Goal: Task Accomplishment & Management: Manage account settings

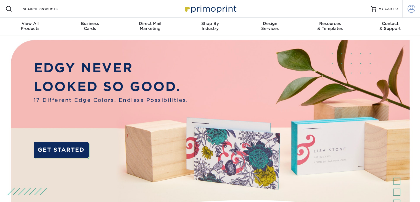
click at [414, 10] on span at bounding box center [412, 9] width 8 height 8
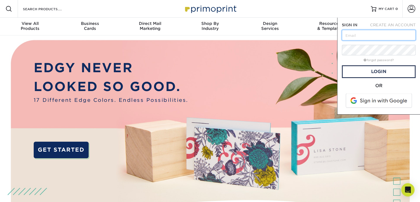
click at [342, 40] on div at bounding box center [342, 40] width 0 height 0
type input "rchristenson@isillc.com"
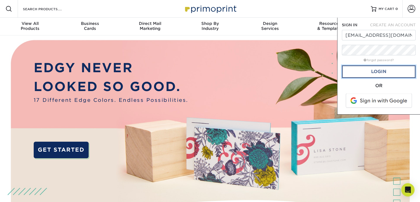
click at [374, 68] on link "Login" at bounding box center [379, 71] width 74 height 13
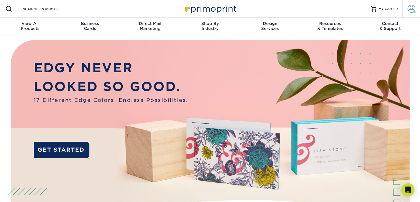
click at [412, 9] on span at bounding box center [412, 9] width 8 height 8
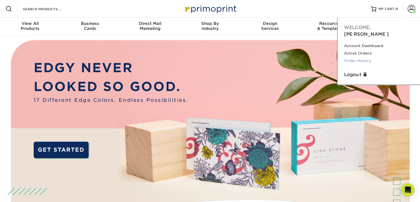
click at [363, 57] on link "Order History" at bounding box center [378, 60] width 69 height 7
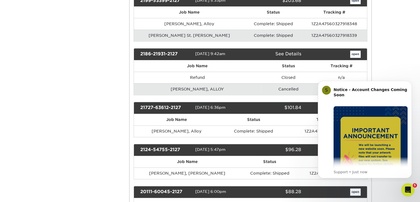
scroll to position [281, 0]
click at [413, 81] on button "Dismiss notification" at bounding box center [409, 82] width 7 height 7
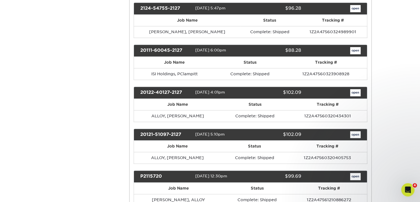
scroll to position [421, 0]
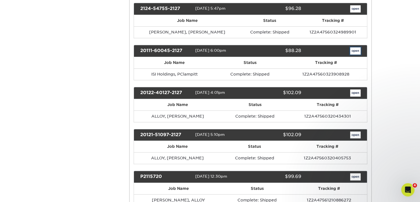
click at [351, 48] on link "open" at bounding box center [355, 50] width 10 height 7
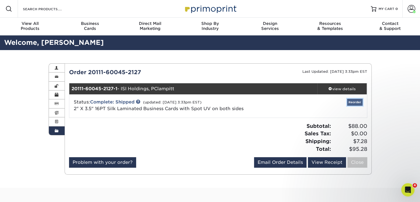
click at [354, 102] on link "Reorder" at bounding box center [354, 102] width 15 height 7
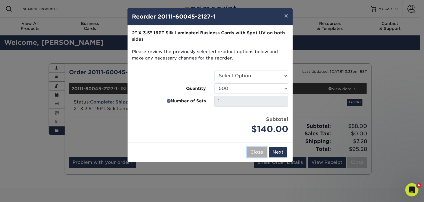
click at [253, 153] on button "Close" at bounding box center [257, 152] width 20 height 10
